Goal: Information Seeking & Learning: Get advice/opinions

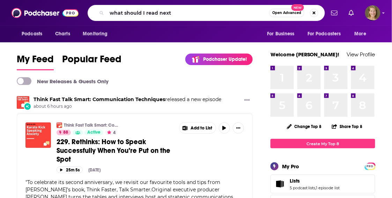
type input "what should I read next"
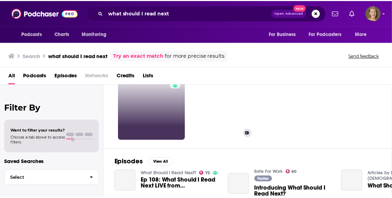
scroll to position [36, 0]
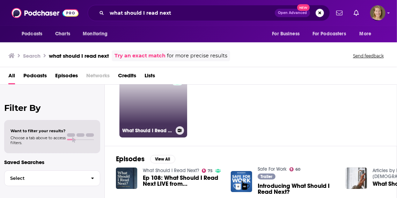
click at [172, 105] on div "75" at bounding box center [178, 99] width 12 height 54
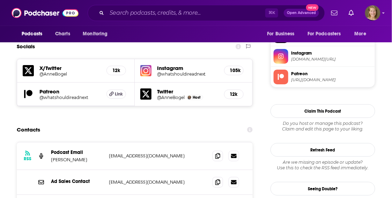
scroll to position [630, 0]
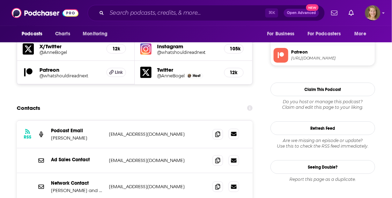
click at [235, 131] on icon at bounding box center [234, 134] width 6 height 6
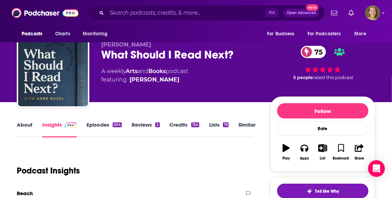
scroll to position [73, 0]
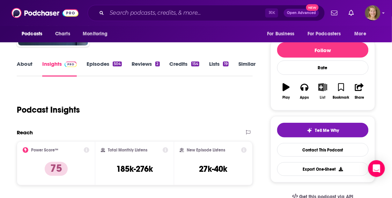
click at [323, 87] on icon "button" at bounding box center [322, 87] width 9 height 8
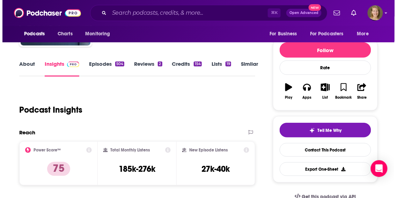
scroll to position [0, 0]
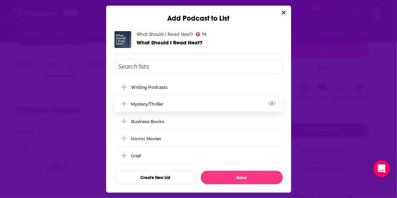
click at [163, 104] on div "Mystery/Thriller" at bounding box center [149, 103] width 37 height 5
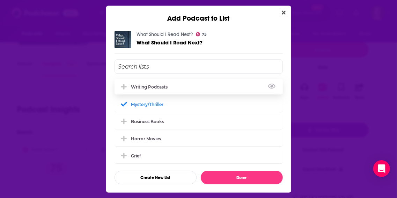
click at [154, 89] on div "Writing Podcasts" at bounding box center [151, 86] width 41 height 5
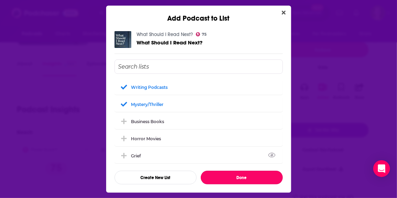
click at [242, 174] on button "Done" at bounding box center [242, 177] width 82 height 14
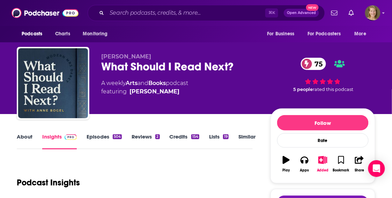
click at [249, 136] on link "Similar" at bounding box center [246, 141] width 17 height 16
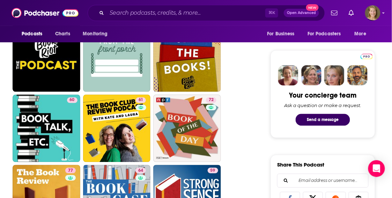
scroll to position [310, 0]
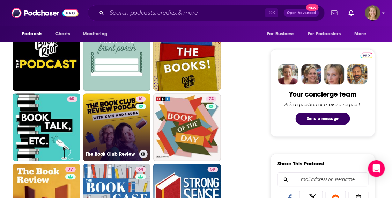
click at [114, 116] on link "61 The Book Club Review" at bounding box center [117, 127] width 68 height 68
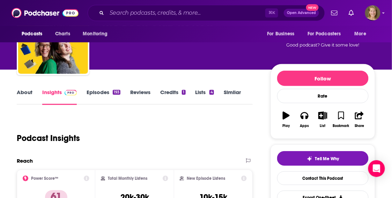
scroll to position [76, 0]
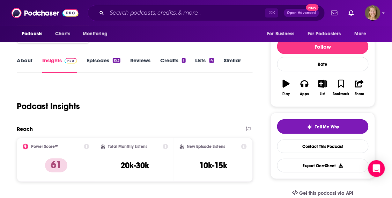
click at [98, 62] on link "Episodes 193" at bounding box center [104, 65] width 34 height 16
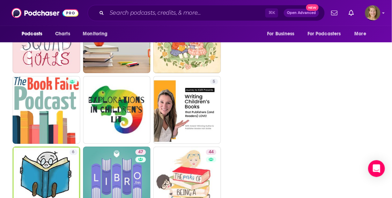
scroll to position [2308, 0]
